Goal: Information Seeking & Learning: Learn about a topic

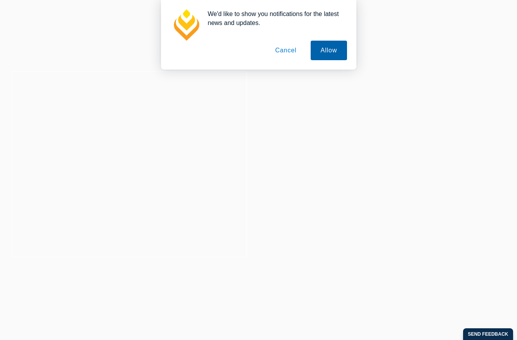
click at [332, 51] on button "Allow" at bounding box center [328, 51] width 36 height 20
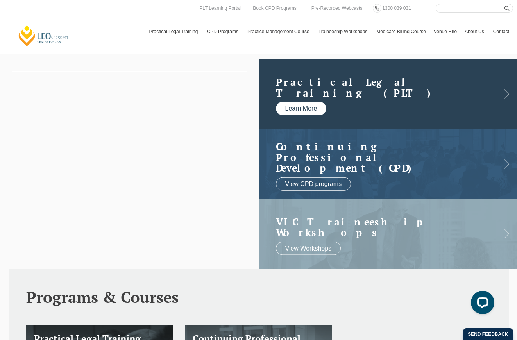
click at [308, 105] on link "Learn More" at bounding box center [301, 108] width 51 height 13
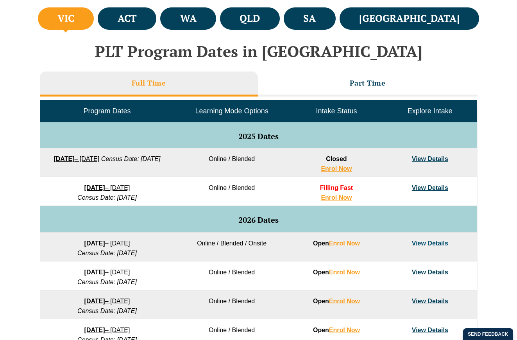
scroll to position [273, 0]
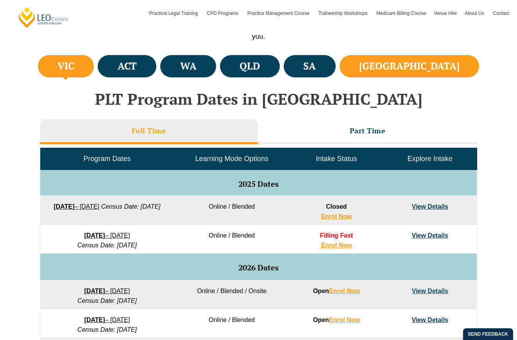
click at [455, 68] on li "[GEOGRAPHIC_DATA]" at bounding box center [409, 66] width 140 height 22
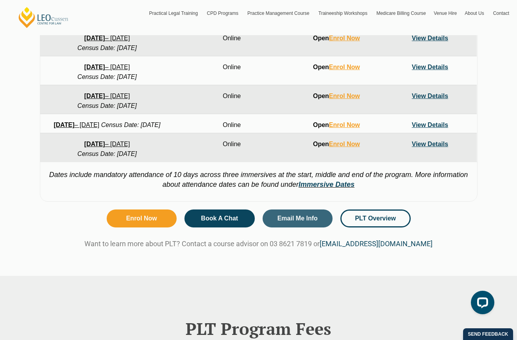
scroll to position [586, 0]
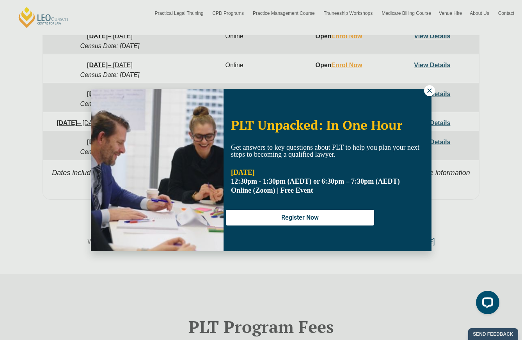
drag, startPoint x: 431, startPoint y: 88, endPoint x: 428, endPoint y: 93, distance: 6.0
click at [431, 88] on icon at bounding box center [429, 90] width 7 height 7
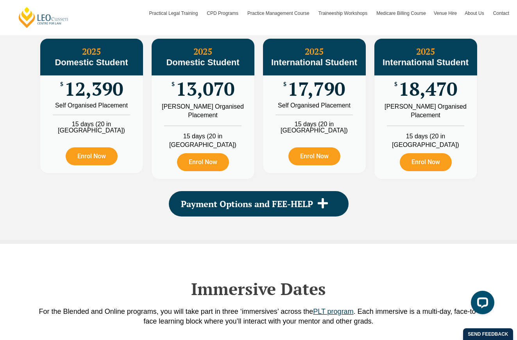
scroll to position [976, 0]
